Goal: Information Seeking & Learning: Learn about a topic

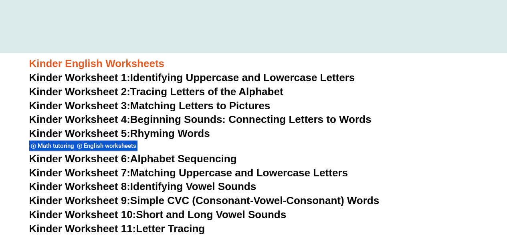
scroll to position [240, 0]
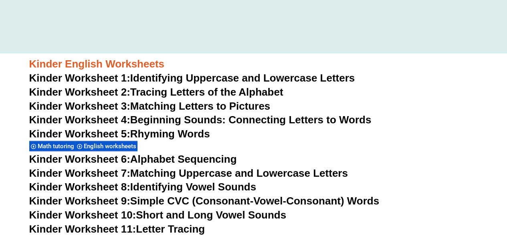
click at [83, 108] on span "Kinder Worksheet 3:" at bounding box center [79, 106] width 101 height 12
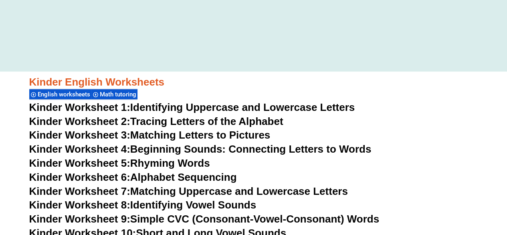
scroll to position [239, 0]
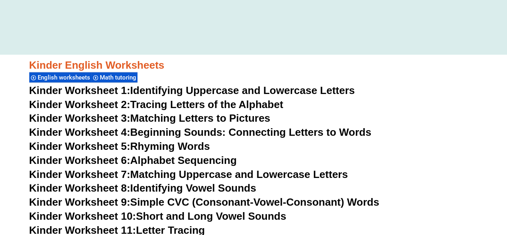
click at [87, 116] on span "Kinder Worksheet 3:" at bounding box center [79, 118] width 101 height 12
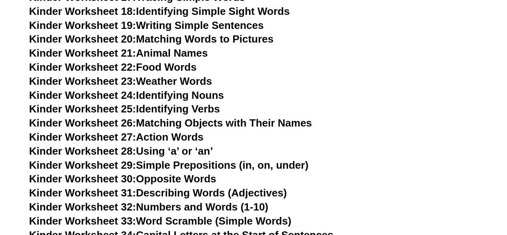
scroll to position [319, 0]
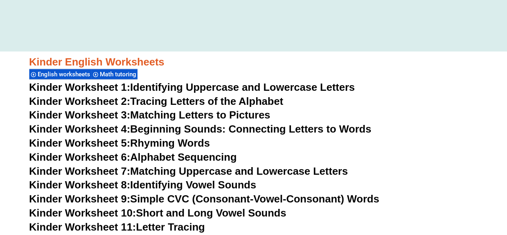
scroll to position [239, 0]
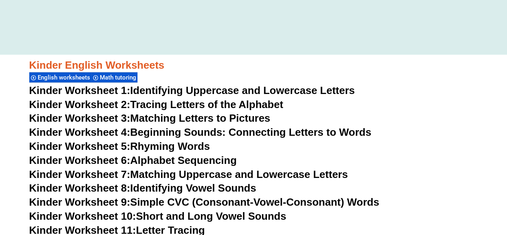
click at [76, 142] on span "Kinder Worksheet 5:" at bounding box center [79, 146] width 101 height 12
click at [93, 162] on span "Kinder Worksheet 6:" at bounding box center [79, 160] width 101 height 12
click at [170, 177] on link "Kinder Worksheet 7: Matching Uppercase and Lowercase Letters" at bounding box center [188, 174] width 319 height 12
click at [136, 189] on link "Kinder Worksheet 8: Identifying Vowel Sounds" at bounding box center [142, 188] width 227 height 12
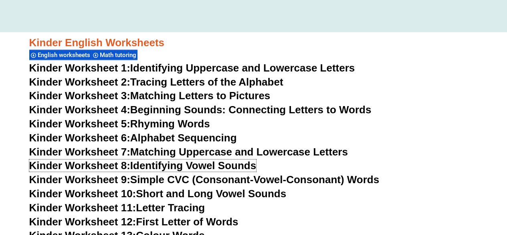
scroll to position [279, 0]
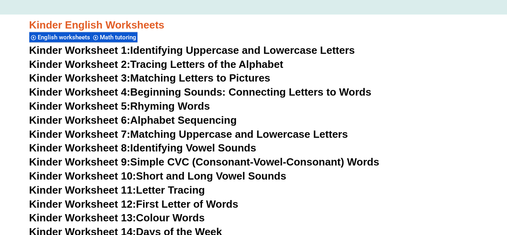
click at [91, 165] on span "Kinder Worksheet 9:" at bounding box center [79, 162] width 101 height 12
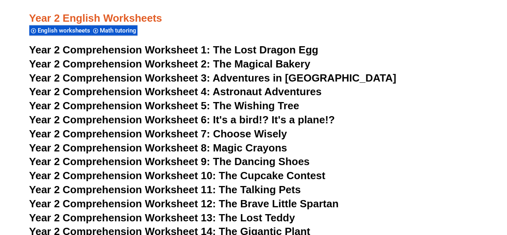
scroll to position [1883, 0]
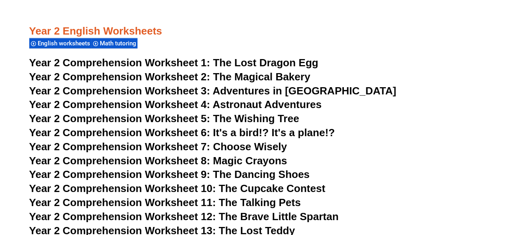
click at [93, 63] on span "Year 2 Comprehension Worksheet 1:" at bounding box center [119, 63] width 181 height 12
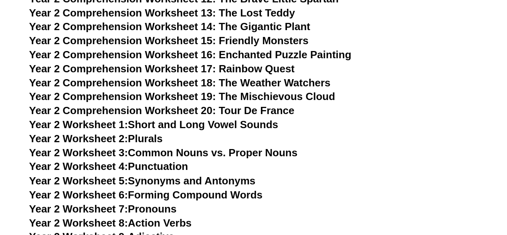
scroll to position [2163, 0]
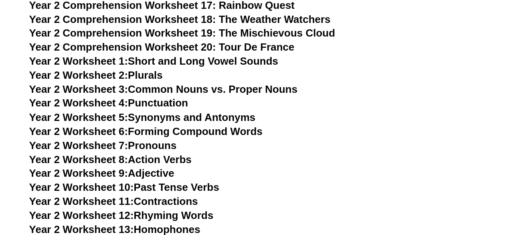
click at [111, 62] on span "Year 2 Worksheet 1:" at bounding box center [78, 61] width 99 height 12
click at [131, 73] on link "Year 2 Worksheet 2: Plurals" at bounding box center [96, 75] width 134 height 12
click at [156, 87] on link "Year 2 Worksheet 3: Common Nouns vs. Proper Nouns" at bounding box center [163, 89] width 269 height 12
click at [185, 113] on link "Year 2 Worksheet 5: Synonyms and Antonyms" at bounding box center [142, 117] width 227 height 12
click at [163, 146] on link "Year 2 Worksheet 7: Pronouns" at bounding box center [103, 145] width 148 height 12
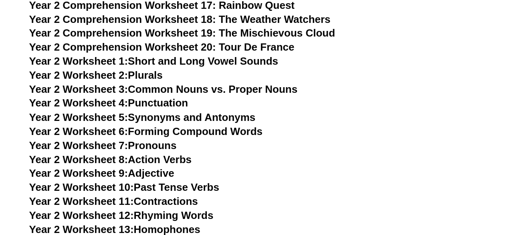
click at [161, 156] on link "Year 2 Worksheet 8: Action Verbs" at bounding box center [110, 159] width 162 height 12
click at [158, 174] on link "Year 2 Worksheet 9: Adjective" at bounding box center [101, 172] width 145 height 12
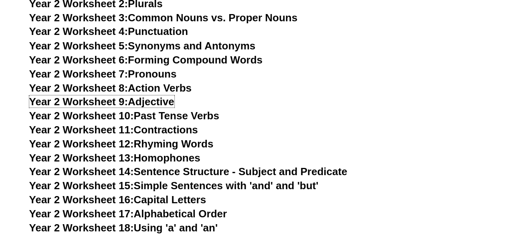
scroll to position [2244, 0]
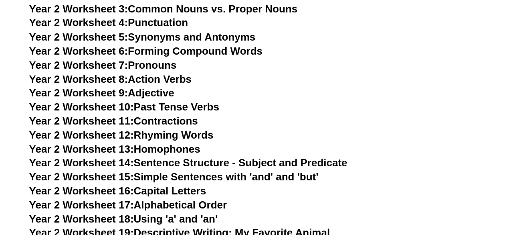
click at [165, 135] on link "Year 2 Worksheet 12: Rhyming Words" at bounding box center [121, 134] width 184 height 12
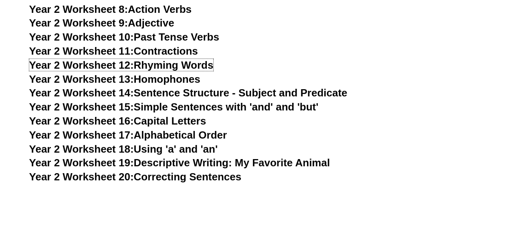
scroll to position [2324, 0]
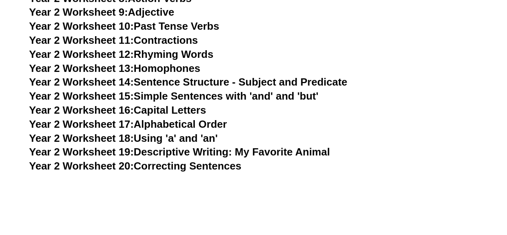
click at [174, 69] on link "Year 2 Worksheet 13: Homophones" at bounding box center [114, 68] width 171 height 12
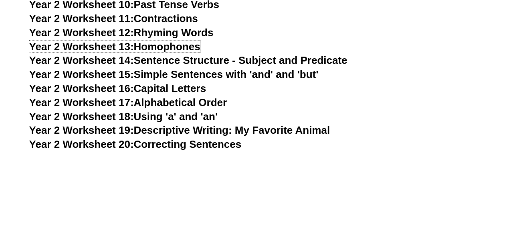
scroll to position [2364, 0]
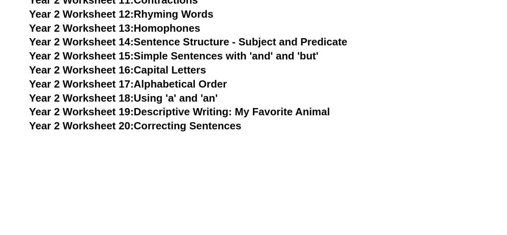
click at [220, 111] on link "Year 2 Worksheet 19: Descriptive Writing: My Favorite Animal" at bounding box center [179, 111] width 301 height 12
click at [191, 129] on link "Year 2 Worksheet 20: Correcting Sentences" at bounding box center [135, 125] width 212 height 12
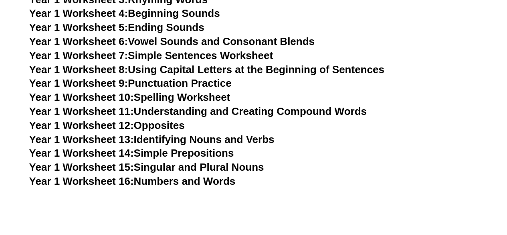
scroll to position [1562, 0]
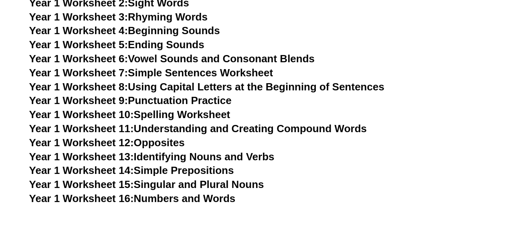
click at [168, 143] on link "Year 1 Worksheet 12: Opposites" at bounding box center [107, 142] width 156 height 12
click at [203, 159] on link "Year 1 Worksheet 13: Identifying Nouns and Verbs" at bounding box center [151, 156] width 245 height 12
click at [177, 167] on link "Year 1 Worksheet 14: Simple Prepositions" at bounding box center [131, 170] width 205 height 12
click at [200, 183] on link "Year 1 Worksheet 15: Singular and Plural Nouns" at bounding box center [146, 184] width 235 height 12
click at [220, 195] on link "Year 1 Worksheet 16: Numbers and Words" at bounding box center [132, 198] width 206 height 12
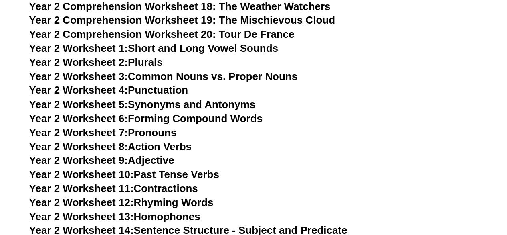
scroll to position [2163, 0]
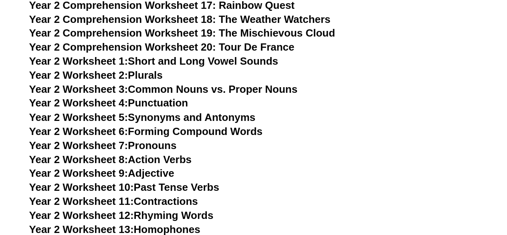
click at [207, 63] on link "Year 2 Worksheet 1: Short and Long Vowel Sounds" at bounding box center [153, 61] width 249 height 12
click at [162, 76] on link "Year 2 Worksheet 2: Plurals" at bounding box center [96, 75] width 134 height 12
click at [191, 88] on link "Year 2 Worksheet 3: Common Nouns vs. Proper Nouns" at bounding box center [163, 89] width 269 height 12
click at [185, 101] on link "Year 2 Worksheet 4: Punctuation" at bounding box center [108, 103] width 159 height 12
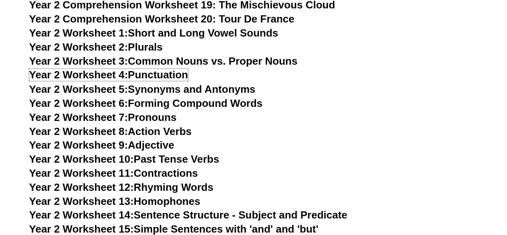
scroll to position [2203, 0]
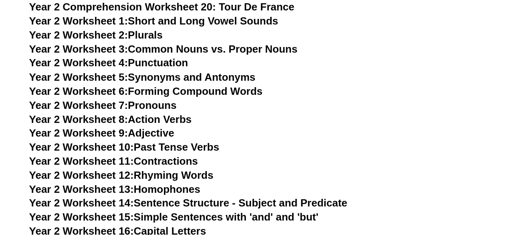
click at [137, 79] on link "Year 2 Worksheet 5: Synonyms and Antonyms" at bounding box center [142, 77] width 227 height 12
click at [154, 89] on link "Year 2 Worksheet 6: Forming Compound Words" at bounding box center [145, 91] width 233 height 12
click at [166, 105] on link "Year 2 Worksheet 7: Pronouns" at bounding box center [103, 105] width 148 height 12
click at [136, 121] on link "Year 2 Worksheet 8: Action Verbs" at bounding box center [110, 119] width 162 height 12
click at [152, 138] on link "Year 2 Worksheet 9: Adjective" at bounding box center [101, 132] width 145 height 12
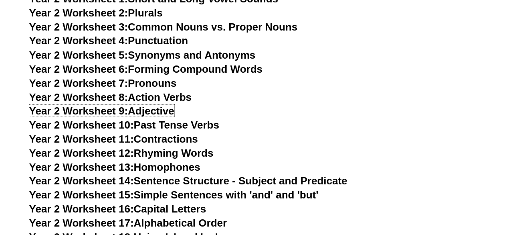
scroll to position [2244, 0]
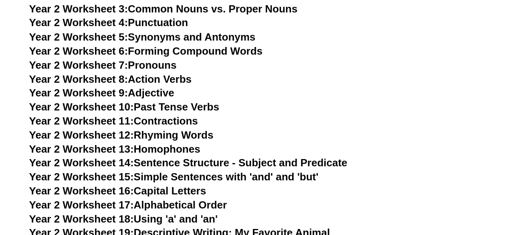
click at [198, 107] on link "Year 2 Worksheet 10: Past Tense Verbs" at bounding box center [124, 106] width 190 height 12
click at [169, 119] on link "Year 2 Worksheet 11: Contractions" at bounding box center [113, 120] width 169 height 12
click at [179, 134] on link "Year 2 Worksheet 12: Rhyming Words" at bounding box center [121, 134] width 184 height 12
click at [176, 150] on link "Year 2 Worksheet 13: Homophones" at bounding box center [114, 148] width 171 height 12
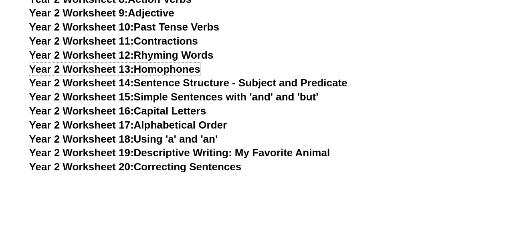
scroll to position [2324, 0]
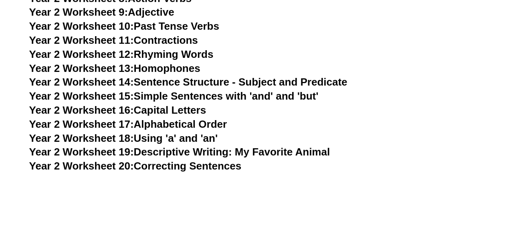
click at [233, 84] on link "Year 2 Worksheet 14: Sentence Structure - Subject and Predicate" at bounding box center [188, 82] width 318 height 12
click at [218, 97] on link "Year 2 Worksheet 15: Simple Sentences with 'and' and 'but'" at bounding box center [173, 96] width 289 height 12
click at [159, 109] on link "Year 2 Worksheet 16: Capital Letters" at bounding box center [117, 110] width 177 height 12
click at [198, 125] on link "Year 2 Worksheet 17: Alphabetical Order" at bounding box center [128, 124] width 198 height 12
click at [191, 153] on link "Year 2 Worksheet 19: Descriptive Writing: My Favorite Animal" at bounding box center [179, 152] width 301 height 12
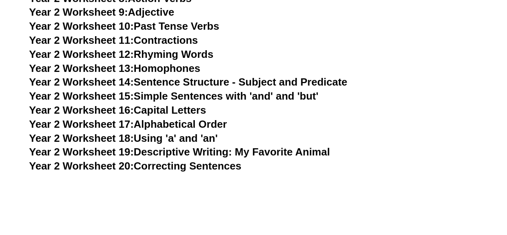
click at [224, 166] on link "Year 2 Worksheet 20: Correcting Sentences" at bounding box center [135, 166] width 212 height 12
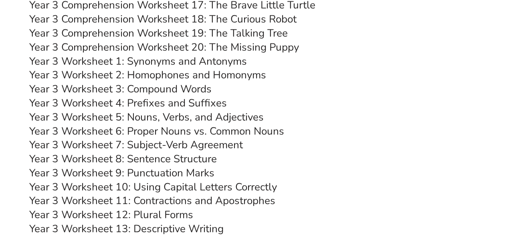
scroll to position [2885, 0]
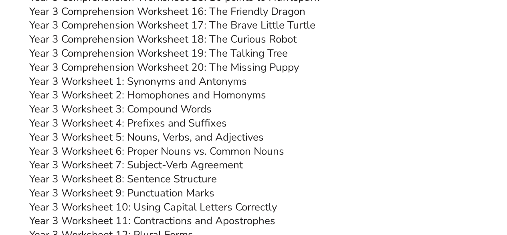
click at [188, 79] on link "Year 3 Worksheet 1: Synonyms and Antonyms" at bounding box center [138, 81] width 218 height 14
click at [177, 97] on link "Year 3 Worksheet 2: Homophones and Homonyms" at bounding box center [147, 95] width 237 height 14
click at [200, 110] on link "Year 3 Worksheet 3: Compound Words" at bounding box center [120, 109] width 182 height 14
click at [194, 123] on link "Year 3 Worksheet 4: Prefixes and Suffixes" at bounding box center [128, 123] width 198 height 14
click at [174, 140] on link "Year 3 Worksheet 5: Nouns, Verbs, and Adjectives" at bounding box center [146, 137] width 235 height 14
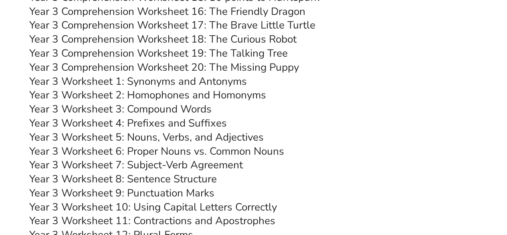
click at [213, 150] on link "Year 3 Worksheet 6: Proper Nouns vs. Common Nouns" at bounding box center [156, 151] width 255 height 14
click at [157, 164] on link "Year 3 Worksheet 7: Subject-Verb Agreement" at bounding box center [136, 165] width 214 height 14
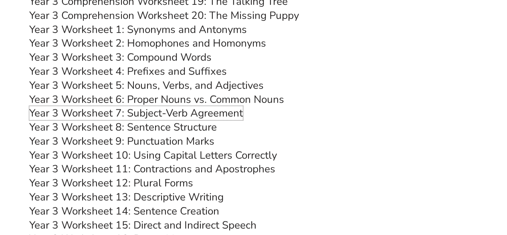
scroll to position [2965, 0]
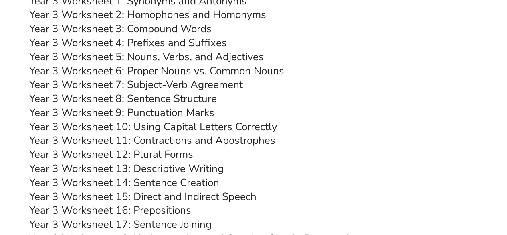
click at [180, 100] on link "Year 3 Worksheet 8: Sentence Structure" at bounding box center [123, 98] width 188 height 14
click at [160, 111] on link "Year 3 Worksheet 9: Punctuation Marks" at bounding box center [121, 112] width 185 height 14
click at [188, 131] on link "Year 3 Worksheet 10: Using Capital Letters Correctly" at bounding box center [153, 126] width 248 height 14
click at [199, 142] on link "Year 3 Worksheet 11: Contractions and Apostrophes" at bounding box center [152, 140] width 246 height 14
click at [146, 154] on link "Year 3 Worksheet 12: Plural Forms" at bounding box center [111, 154] width 164 height 14
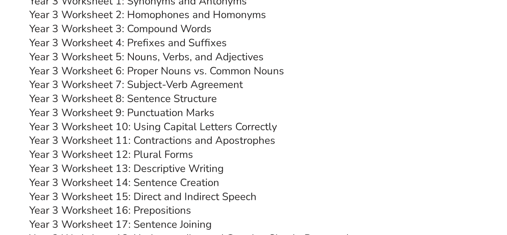
click at [194, 168] on link "Year 3 Worksheet 13: Descriptive Writing" at bounding box center [126, 168] width 194 height 14
click at [186, 183] on link "Year 3 Worksheet 14: Sentence Creation" at bounding box center [124, 182] width 190 height 14
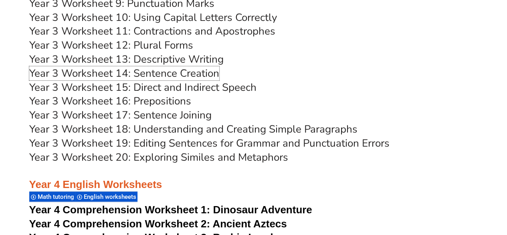
scroll to position [3085, 0]
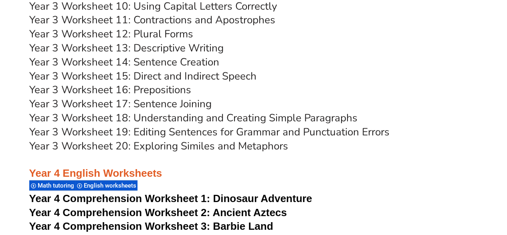
click at [226, 77] on link "Year 3 Worksheet 15: Direct and Indirect Speech" at bounding box center [142, 76] width 227 height 14
click at [175, 93] on link "Year 3 Worksheet 16: Prepositions" at bounding box center [110, 90] width 162 height 14
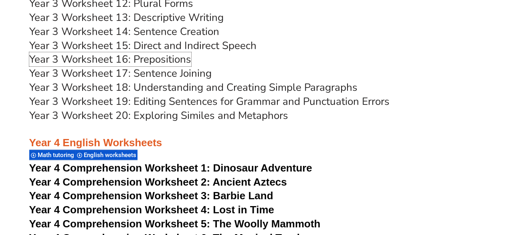
scroll to position [3126, 0]
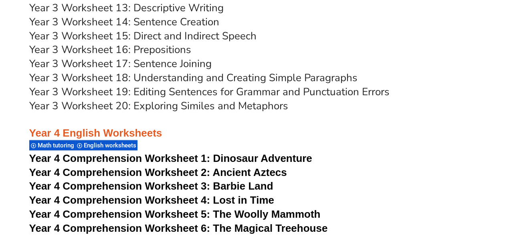
click at [168, 67] on link "Year 3 Worksheet 17: Sentence Joining" at bounding box center [120, 64] width 182 height 14
click at [186, 77] on link "Year 3 Worksheet 18: Understanding and Creating Simple Paragraphs" at bounding box center [193, 78] width 328 height 14
click at [179, 89] on link "Year 3 Worksheet 19: Editing Sentences for Grammar and Punctuation Errors" at bounding box center [209, 92] width 360 height 14
click at [229, 105] on link "Year 3 Worksheet 20: Exploring Similes and Metaphors" at bounding box center [158, 106] width 259 height 14
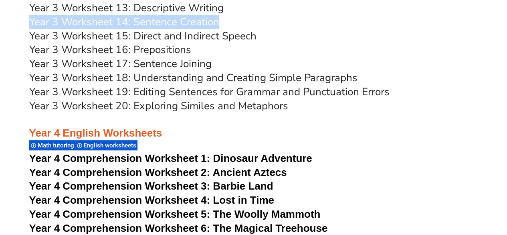
drag, startPoint x: 295, startPoint y: 20, endPoint x: 288, endPoint y: -6, distance: 26.4
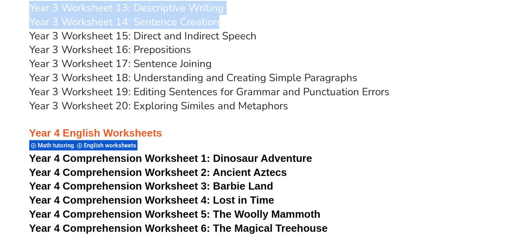
scroll to position [3123, 0]
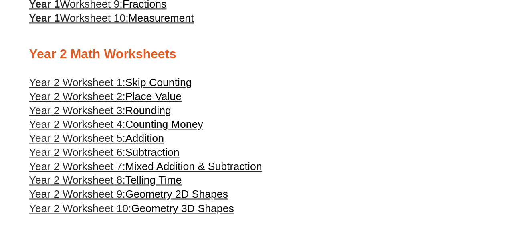
scroll to position [601, 0]
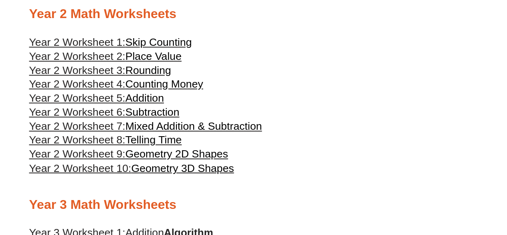
click at [110, 48] on span "Year 2 Worksheet 1:" at bounding box center [77, 42] width 96 height 12
click at [125, 62] on span "Year 2 Worksheet 2:" at bounding box center [77, 56] width 96 height 12
click at [147, 76] on span "Rounding" at bounding box center [148, 70] width 46 height 12
click at [153, 90] on span "Counting Money" at bounding box center [164, 84] width 78 height 12
click at [151, 104] on span "Addition" at bounding box center [144, 98] width 38 height 12
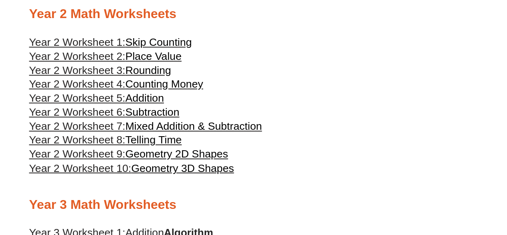
click at [158, 118] on span "Subtraction" at bounding box center [152, 112] width 54 height 12
click at [163, 132] on span "Mixed Addition & Subtraction" at bounding box center [193, 126] width 137 height 12
click at [153, 146] on span "Telling Time" at bounding box center [153, 140] width 57 height 12
click at [150, 160] on span "Geometry 2D Shapes" at bounding box center [176, 154] width 103 height 12
click at [180, 174] on span "Geometry 3D Shapes" at bounding box center [182, 168] width 103 height 12
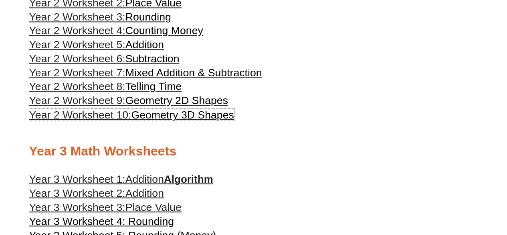
scroll to position [802, 0]
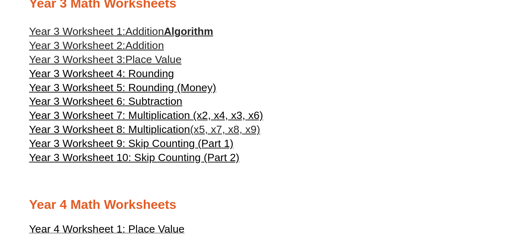
click at [128, 37] on span "Addition" at bounding box center [144, 31] width 38 height 12
click at [139, 51] on span "Addition" at bounding box center [144, 45] width 38 height 12
click at [137, 65] on span "Place Value" at bounding box center [153, 59] width 56 height 12
click at [144, 79] on span "Year 3 Worksheet 4: Rounding" at bounding box center [101, 73] width 145 height 12
click at [163, 93] on span "Year 3 Worksheet 5: Rounding (Money)" at bounding box center [122, 87] width 187 height 12
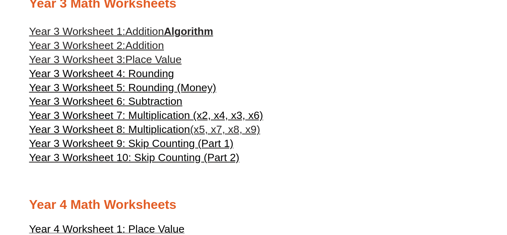
click at [136, 107] on span "Year 3 Worksheet 6: Subtraction" at bounding box center [105, 101] width 153 height 12
click at [159, 121] on span "Year 3 Worksheet 7: Multiplication (x2, x4, x3, x6)" at bounding box center [146, 115] width 234 height 12
click at [184, 135] on span "Year 3 Worksheet 8: Multiplication" at bounding box center [109, 129] width 161 height 12
click at [154, 149] on span "Year 3 Worksheet 9: Skip Counting (Part 1)" at bounding box center [131, 143] width 204 height 12
click at [150, 163] on span "Year 3 Worksheet 10: Skip Counting (Part 2)" at bounding box center [134, 157] width 210 height 12
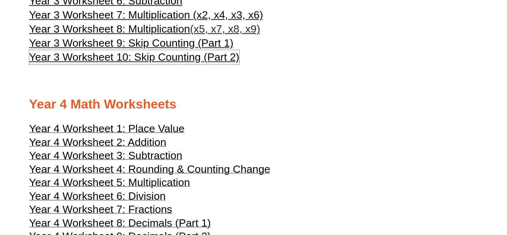
scroll to position [962, 0]
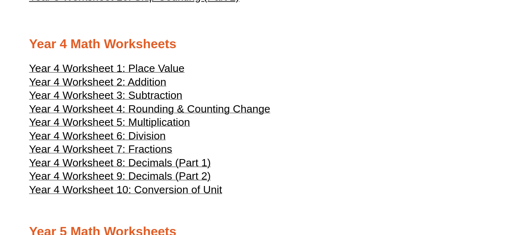
click at [123, 74] on span "Year 4 Worksheet 1: Place Value" at bounding box center [107, 68] width 156 height 12
click at [125, 88] on span "Year 4 Worksheet 2: Addition" at bounding box center [97, 82] width 137 height 12
click at [155, 101] on span "Year 4 Worksheet 3: Subtraction" at bounding box center [105, 95] width 153 height 12
click at [155, 115] on span "Year 4 Worksheet 4: Rounding & Counting Change" at bounding box center [149, 109] width 241 height 12
click at [164, 128] on span "Year 4 Worksheet 5: Multiplication" at bounding box center [109, 122] width 161 height 12
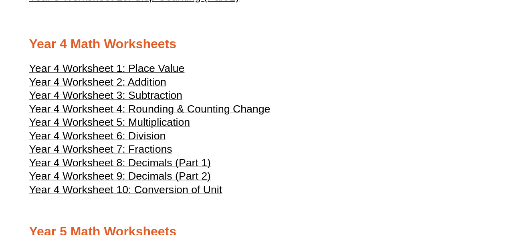
click at [145, 142] on span "Year 4 Worksheet 6: Division" at bounding box center [97, 135] width 137 height 12
click at [153, 155] on span "Year 4 Worksheet 7: Fractions" at bounding box center [100, 149] width 143 height 12
click at [145, 168] on span "Year 4 Worksheet 8: Decimals (Part 1)" at bounding box center [120, 162] width 182 height 12
click at [151, 195] on span "Year 4 Worksheet 10: Conversion of Unit" at bounding box center [125, 189] width 193 height 12
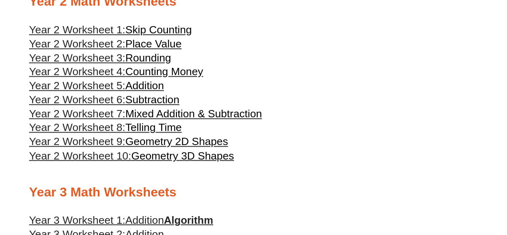
scroll to position [601, 0]
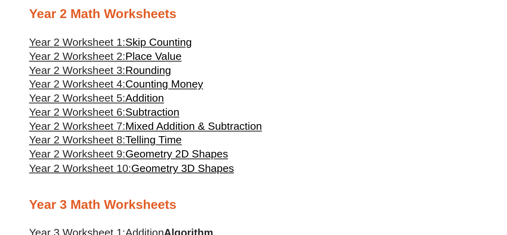
click at [161, 48] on span "Skip Counting" at bounding box center [158, 42] width 67 height 12
click at [144, 132] on span "Mixed Addition & Subtraction" at bounding box center [193, 126] width 137 height 12
click at [167, 90] on span "Counting Money" at bounding box center [164, 84] width 78 height 12
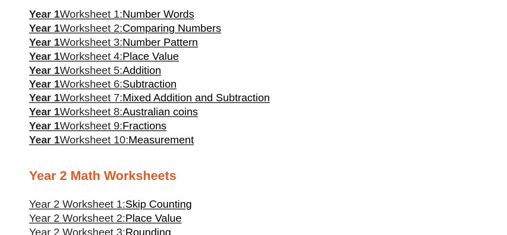
scroll to position [401, 0]
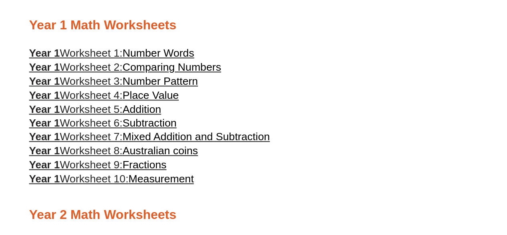
click at [145, 156] on span "Australian coins" at bounding box center [160, 150] width 75 height 12
click at [151, 85] on span "Number Pattern" at bounding box center [160, 81] width 75 height 12
click at [154, 184] on span "Measurement" at bounding box center [160, 178] width 65 height 12
